Goal: Transaction & Acquisition: Obtain resource

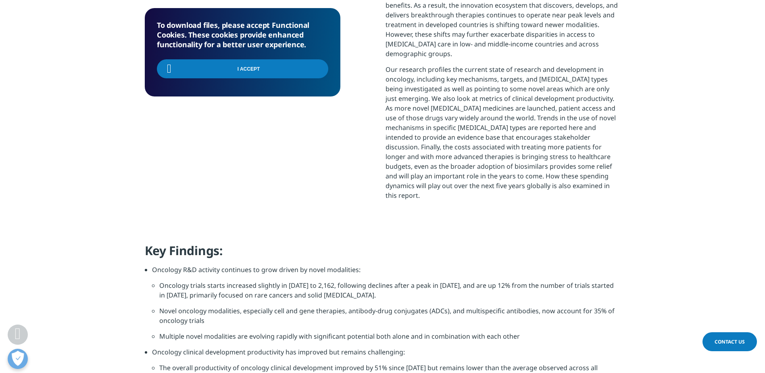
scroll to position [565, 0]
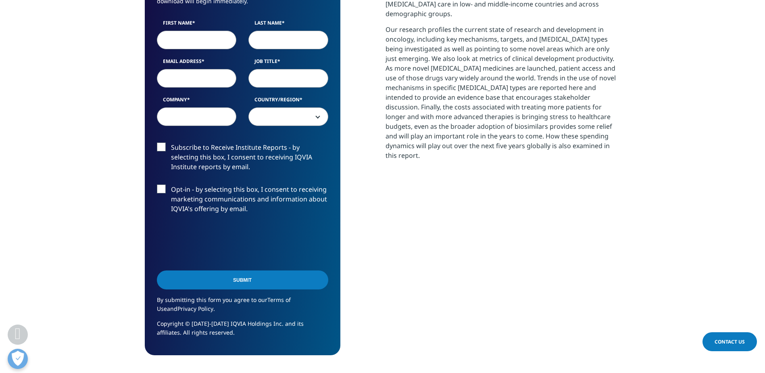
scroll to position [444, 0]
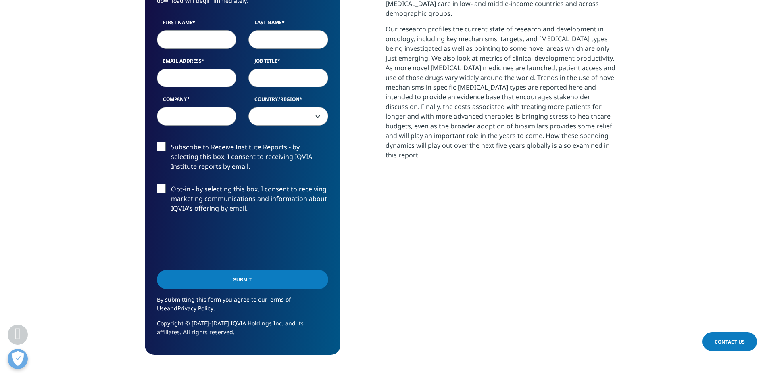
click at [163, 142] on label "Subscribe to Receive Institute Reports - by selecting this box, I consent to re…" at bounding box center [242, 158] width 171 height 33
click at [171, 142] on input "Subscribe to Receive Institute Reports - by selecting this box, I consent to re…" at bounding box center [171, 142] width 0 height 0
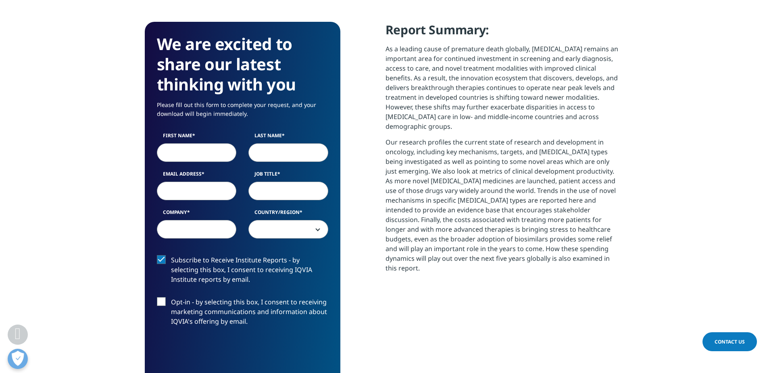
scroll to position [323, 0]
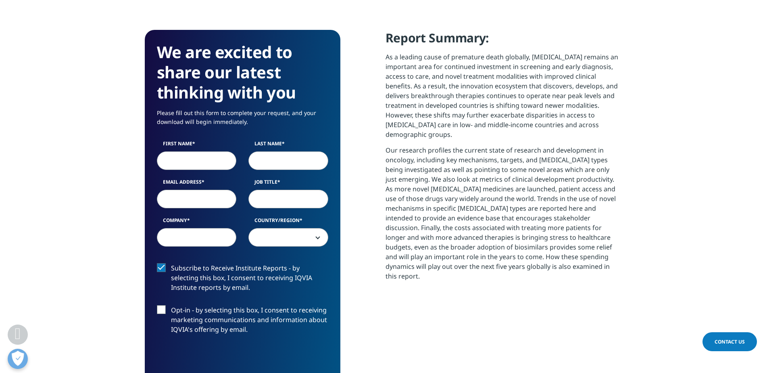
click at [188, 161] on input "First Name" at bounding box center [197, 160] width 80 height 19
type input "Nuria"
type input "Carmona Ule"
type input "nuria.carmona@boehringer-ingelheim.com"
select select "Spain"
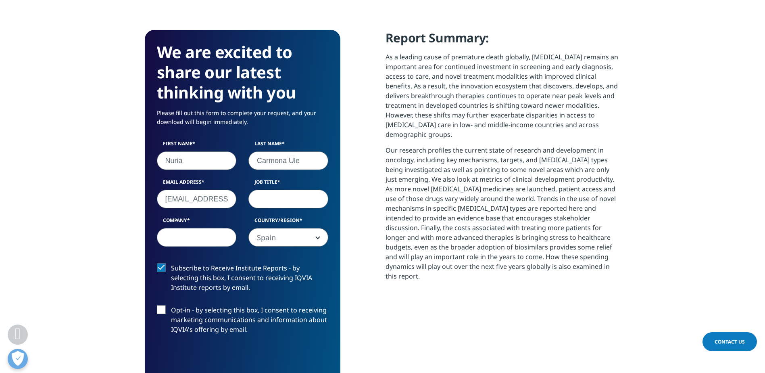
click at [312, 162] on input "Carmona Ule" at bounding box center [289, 160] width 80 height 19
type input "Carmona"
click at [197, 194] on input "nuria.carmona@boehringer-ingelheim.com" at bounding box center [197, 199] width 80 height 19
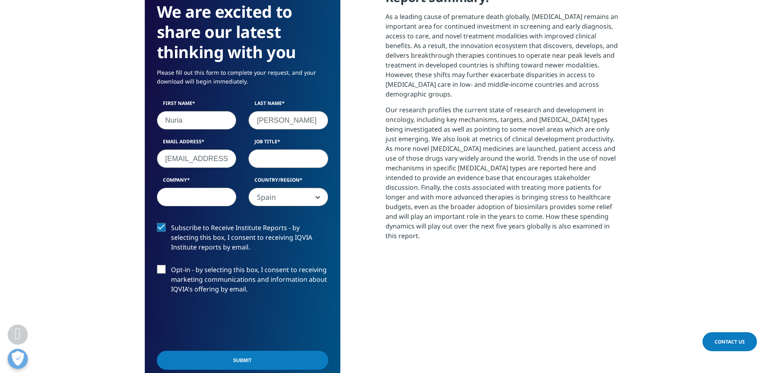
click at [269, 156] on input "Job Title" at bounding box center [289, 158] width 80 height 19
type input "Medical Insights"
click at [212, 191] on input "Company" at bounding box center [197, 197] width 80 height 19
type input "Boehringer Ingelheim"
click at [224, 161] on input "nuria.carmona@boehringer-ingelheim.com" at bounding box center [197, 158] width 80 height 19
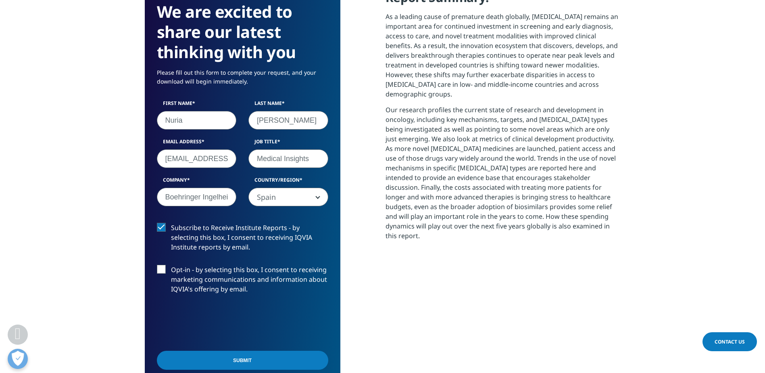
drag, startPoint x: 356, startPoint y: 265, endPoint x: 328, endPoint y: 272, distance: 28.2
click at [356, 265] on div "We are excited to share our latest thinking with you Please fill out this form …" at bounding box center [383, 213] width 476 height 446
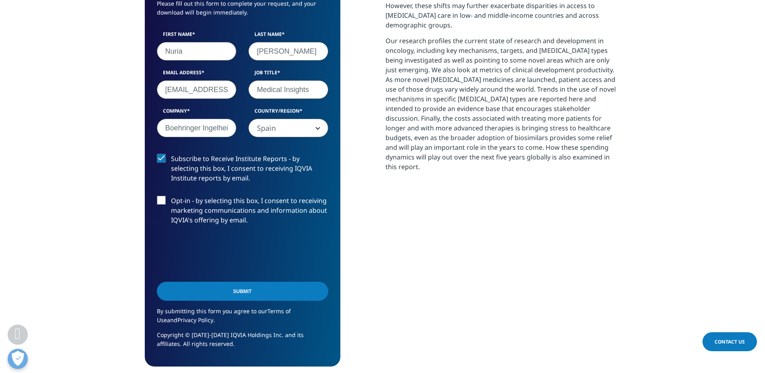
scroll to position [444, 0]
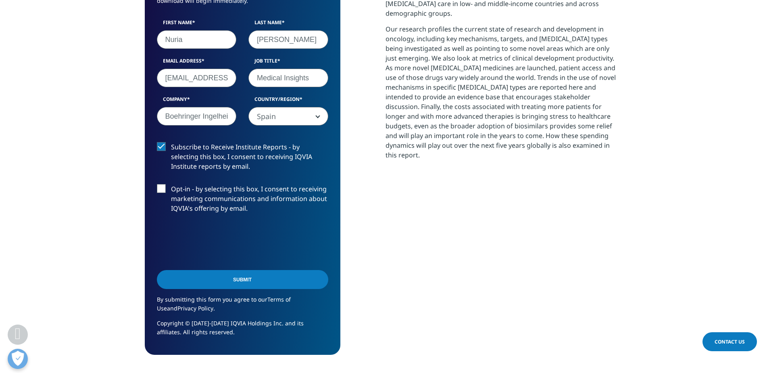
click at [224, 280] on input "Submit" at bounding box center [242, 279] width 171 height 19
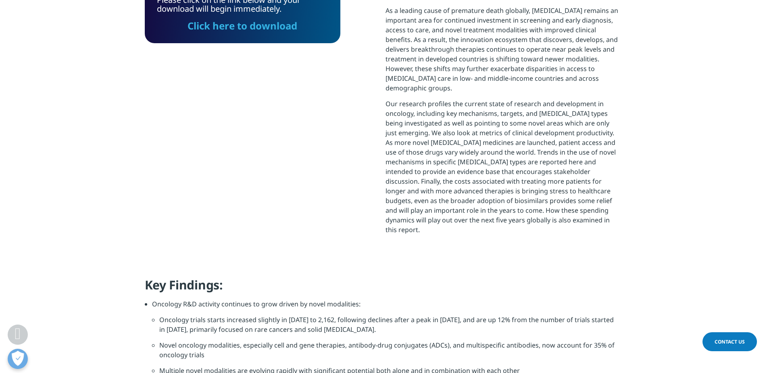
scroll to position [284, 0]
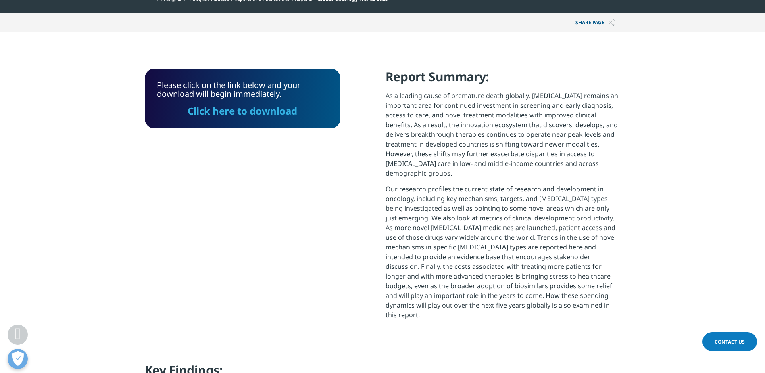
click at [260, 111] on link "Click here to download" at bounding box center [243, 110] width 110 height 13
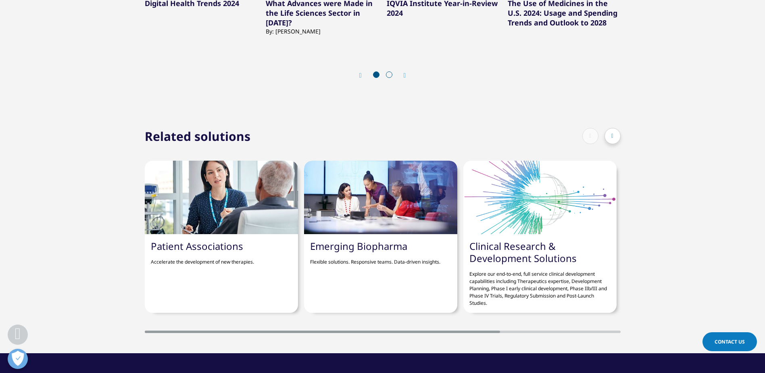
scroll to position [928, 0]
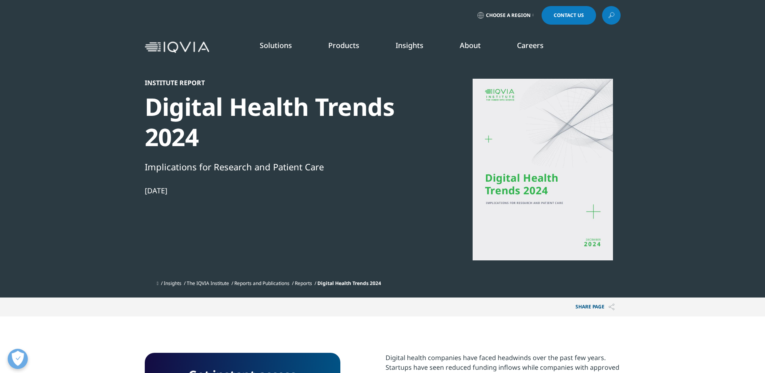
scroll to position [161, 0]
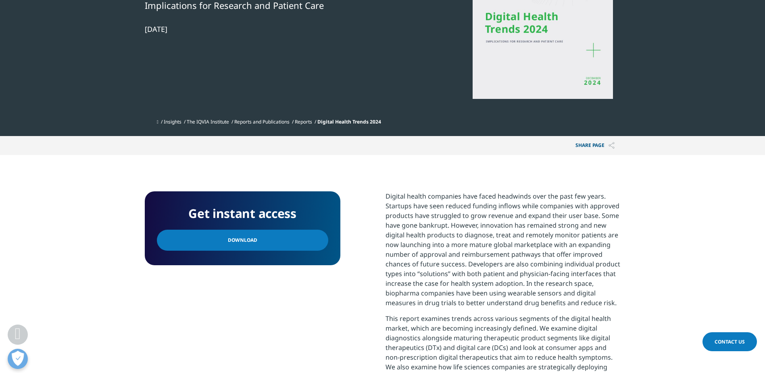
click at [267, 237] on link "Download" at bounding box center [242, 240] width 171 height 21
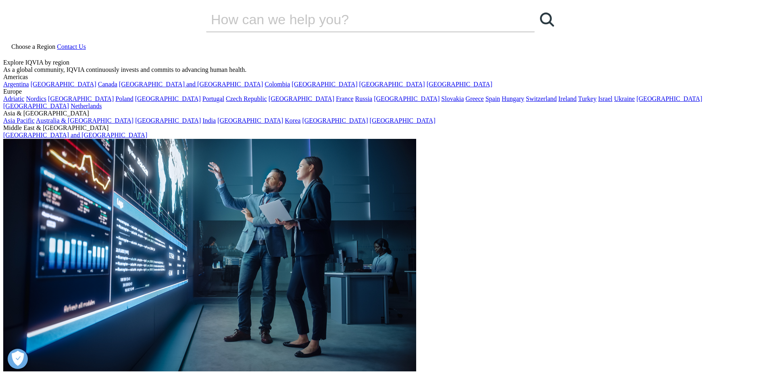
scroll to position [323, 0]
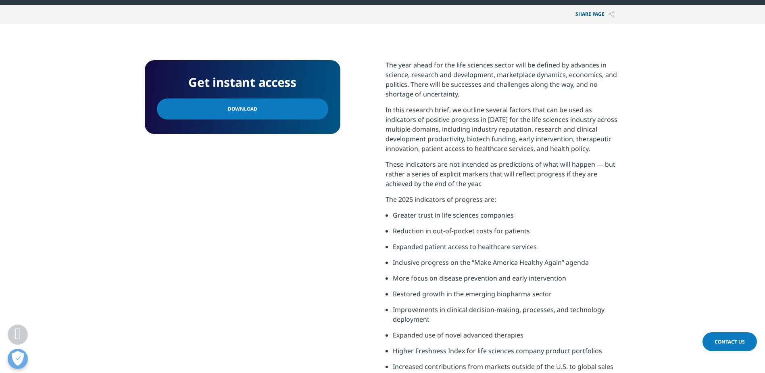
click at [265, 108] on link "Download" at bounding box center [242, 108] width 171 height 21
